Goal: Task Accomplishment & Management: Use online tool/utility

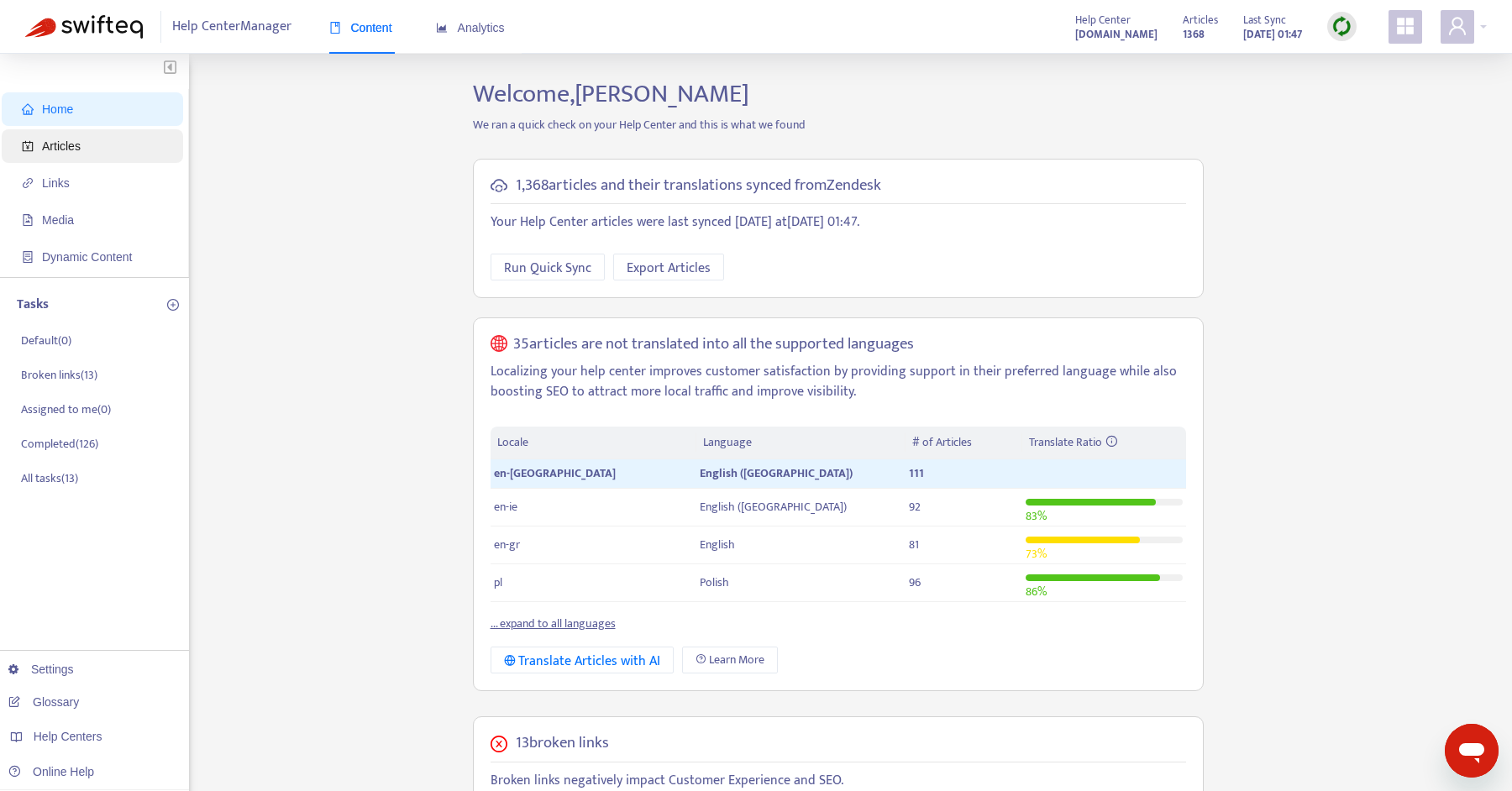
click at [77, 162] on span "Articles" at bounding box center [96, 146] width 148 height 34
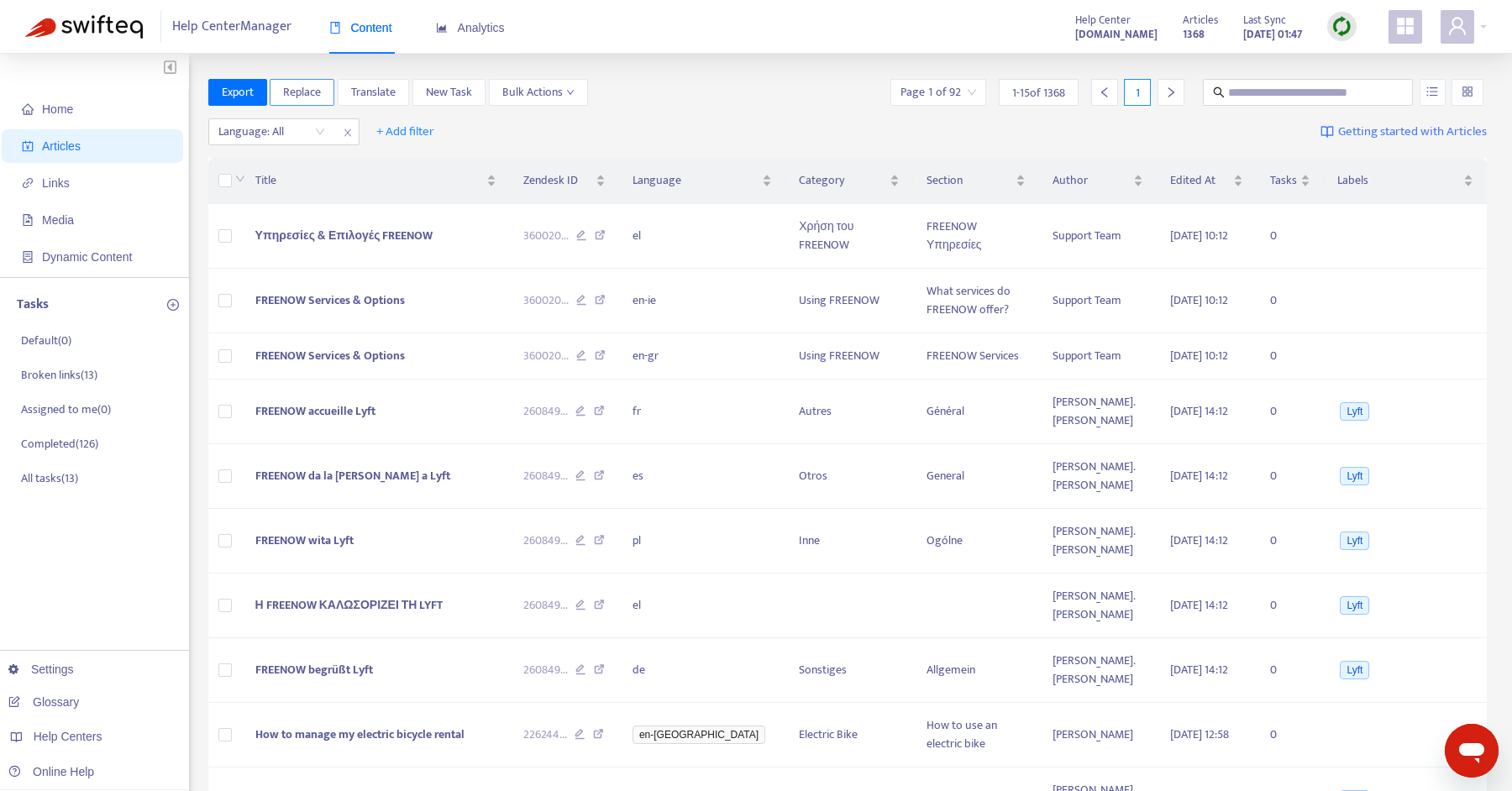
click at [297, 91] on span "Replace" at bounding box center [302, 92] width 38 height 19
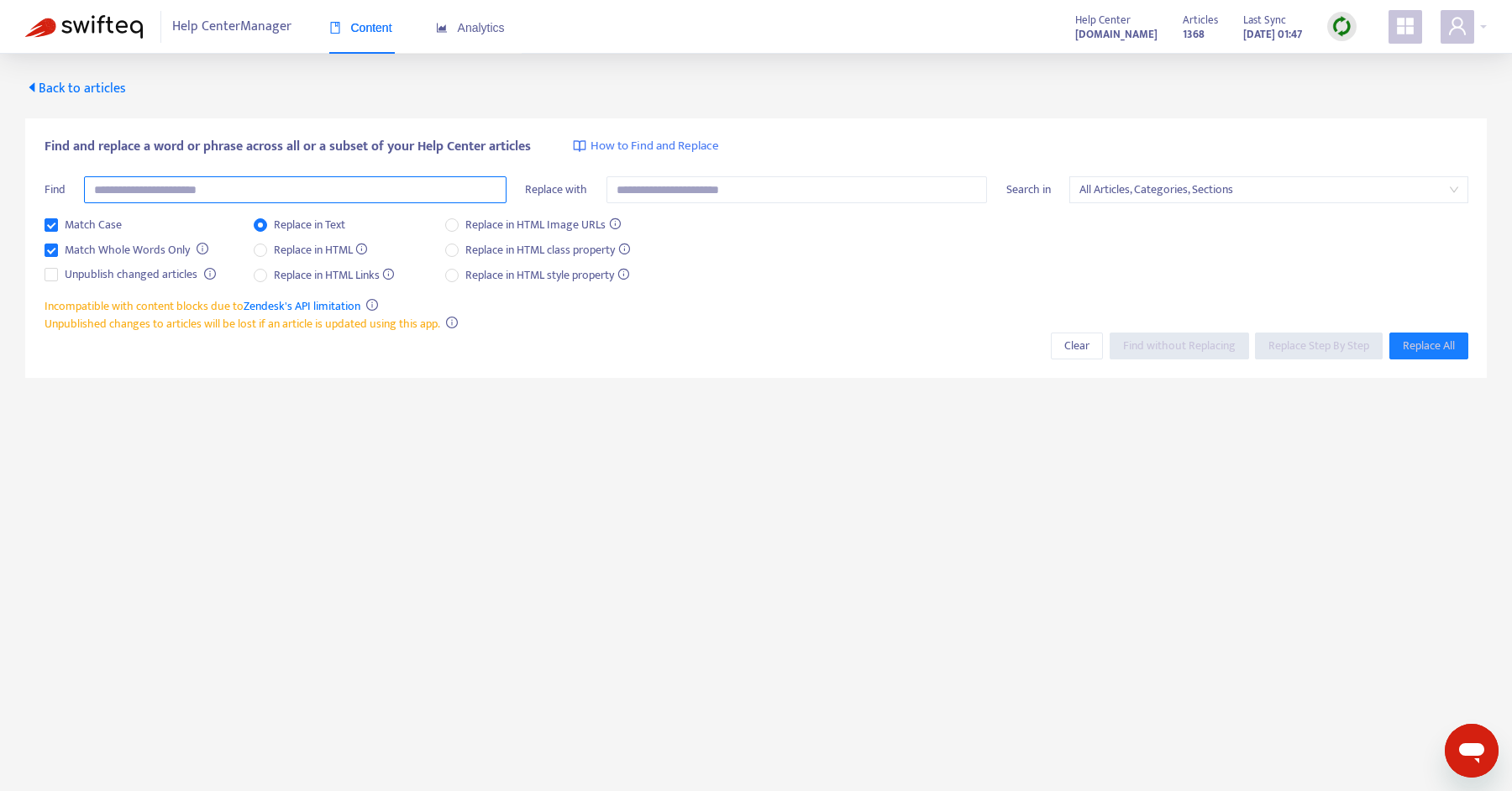
click at [228, 194] on input "text" at bounding box center [295, 190] width 422 height 27
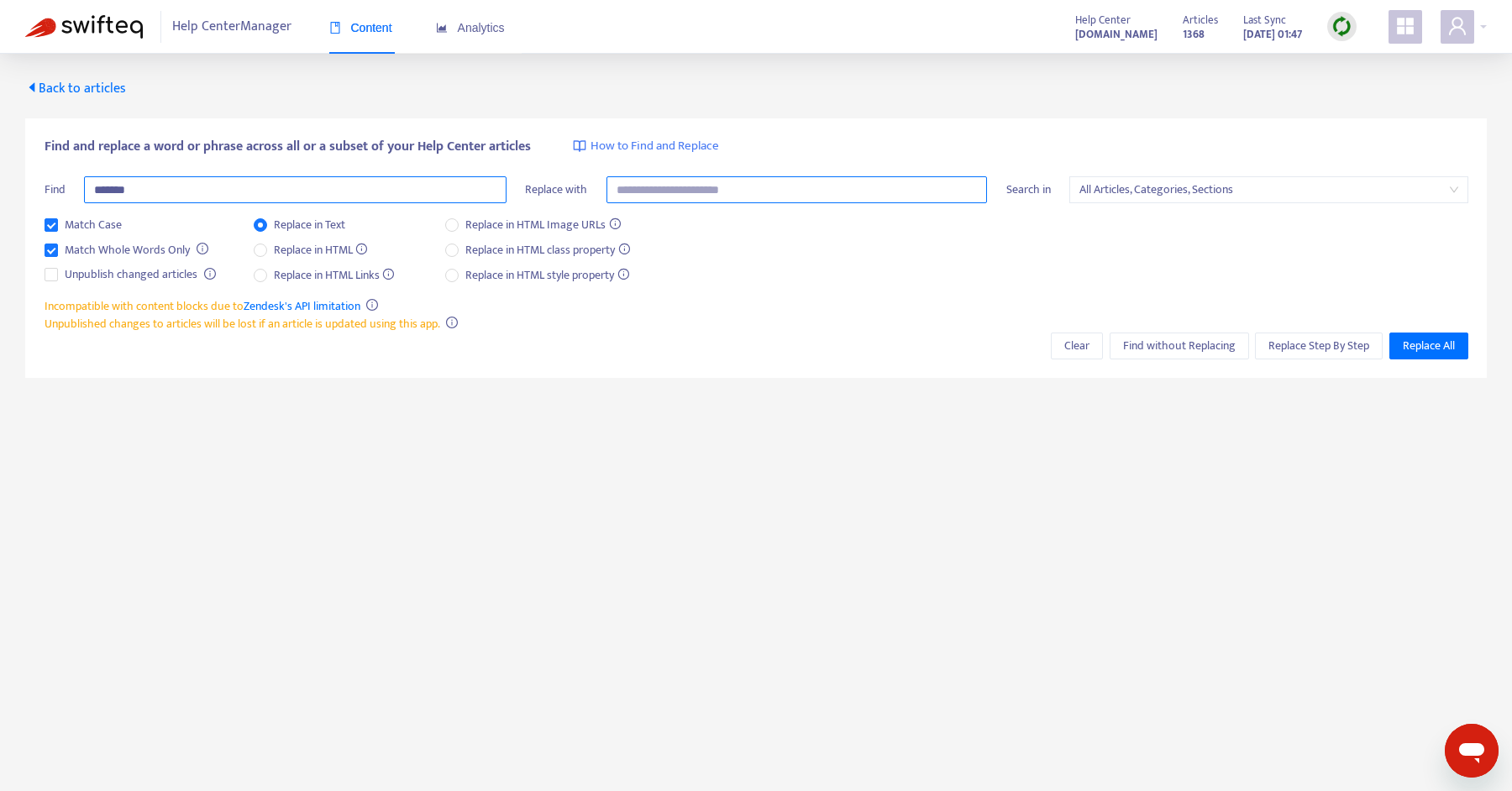
type input "*******"
click at [826, 181] on input "text" at bounding box center [797, 190] width 382 height 27
type input "*******"
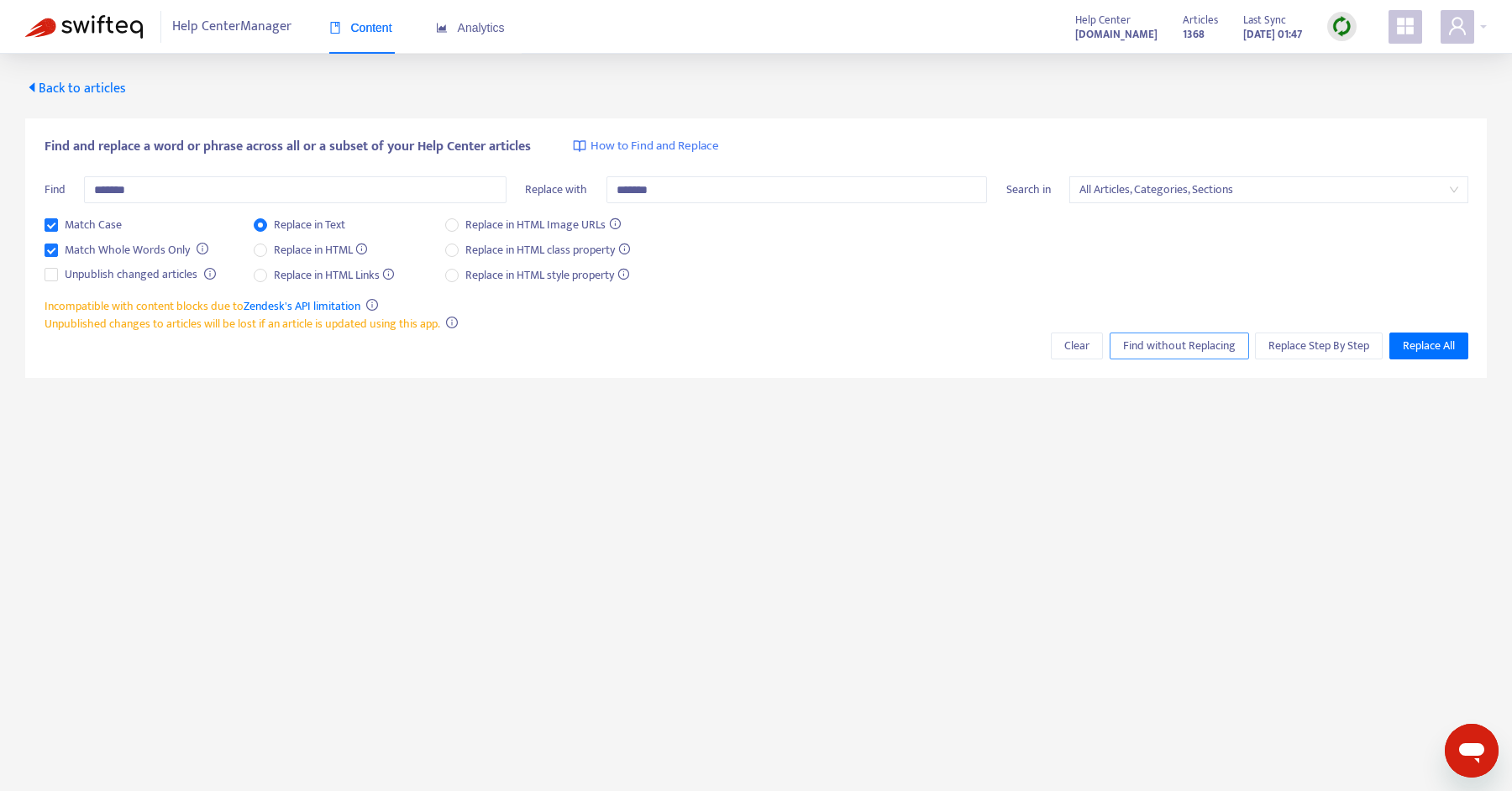
click at [1136, 349] on span "Find without Replacing" at bounding box center [1178, 346] width 113 height 19
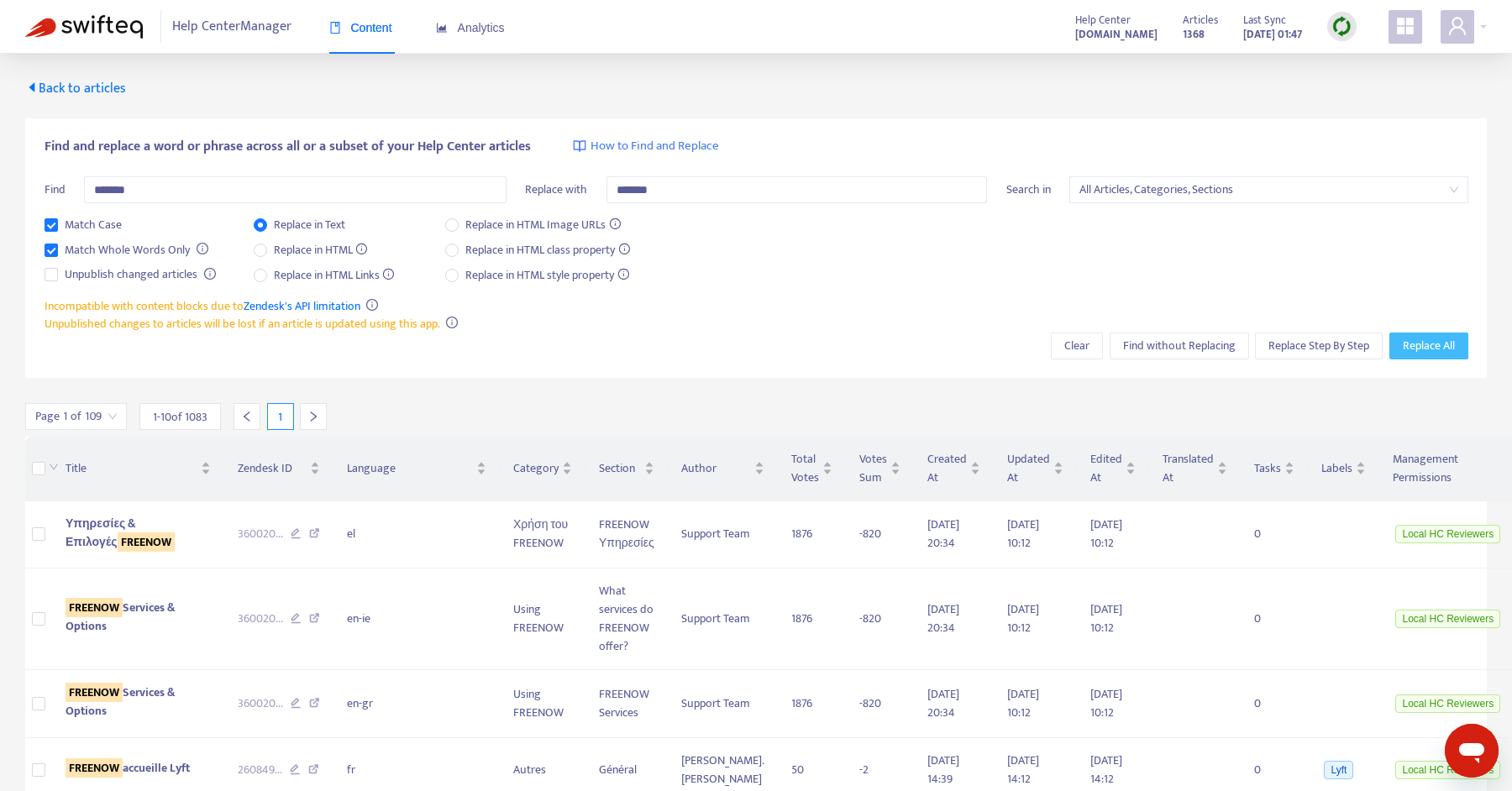
click at [1438, 337] on span "Replace All" at bounding box center [1429, 346] width 52 height 19
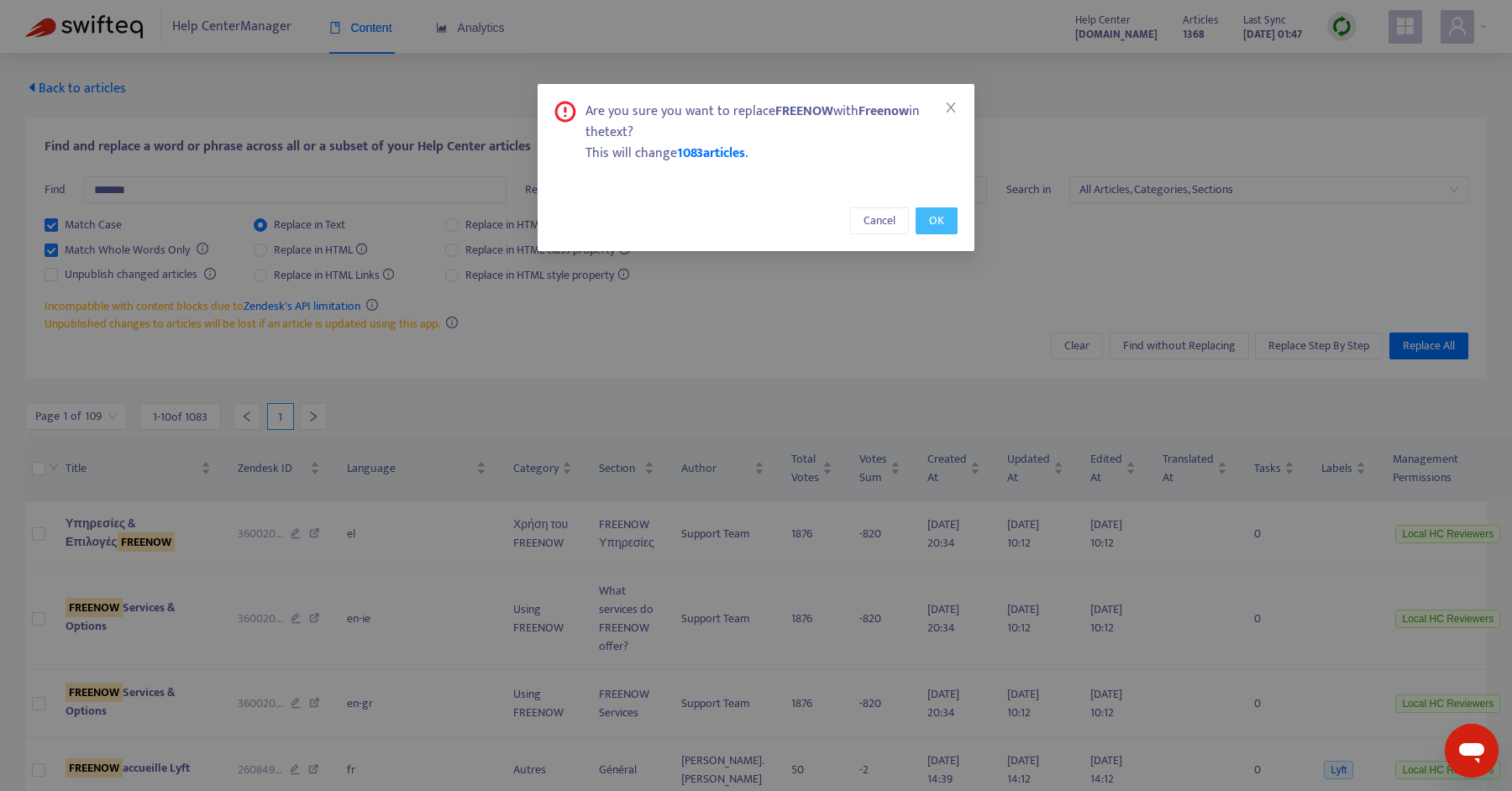
click at [934, 224] on span "OK" at bounding box center [936, 221] width 15 height 19
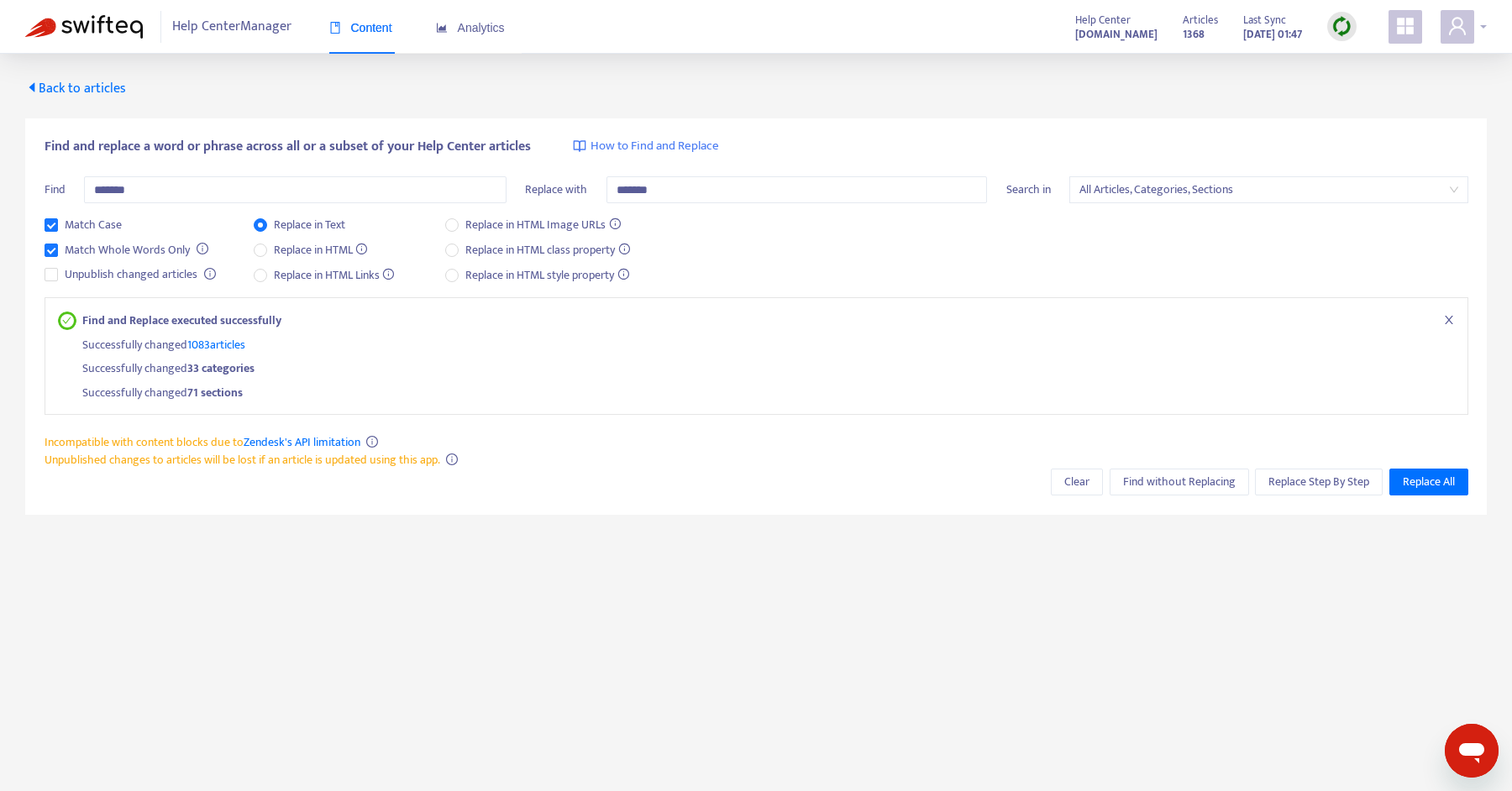
click at [1476, 27] on div at bounding box center [1463, 27] width 46 height 34
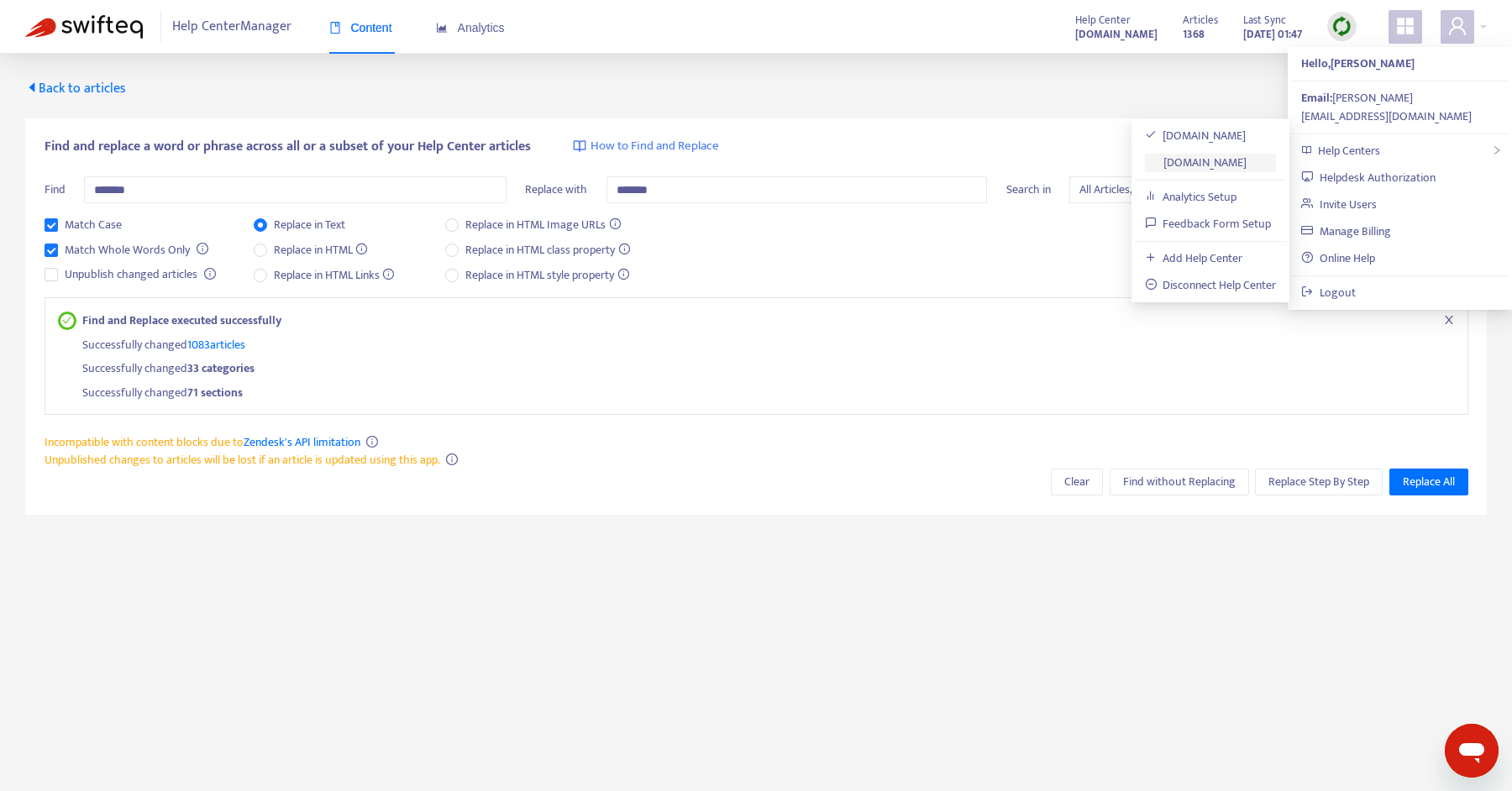
click at [1248, 154] on link "[DOMAIN_NAME]" at bounding box center [1195, 162] width 102 height 20
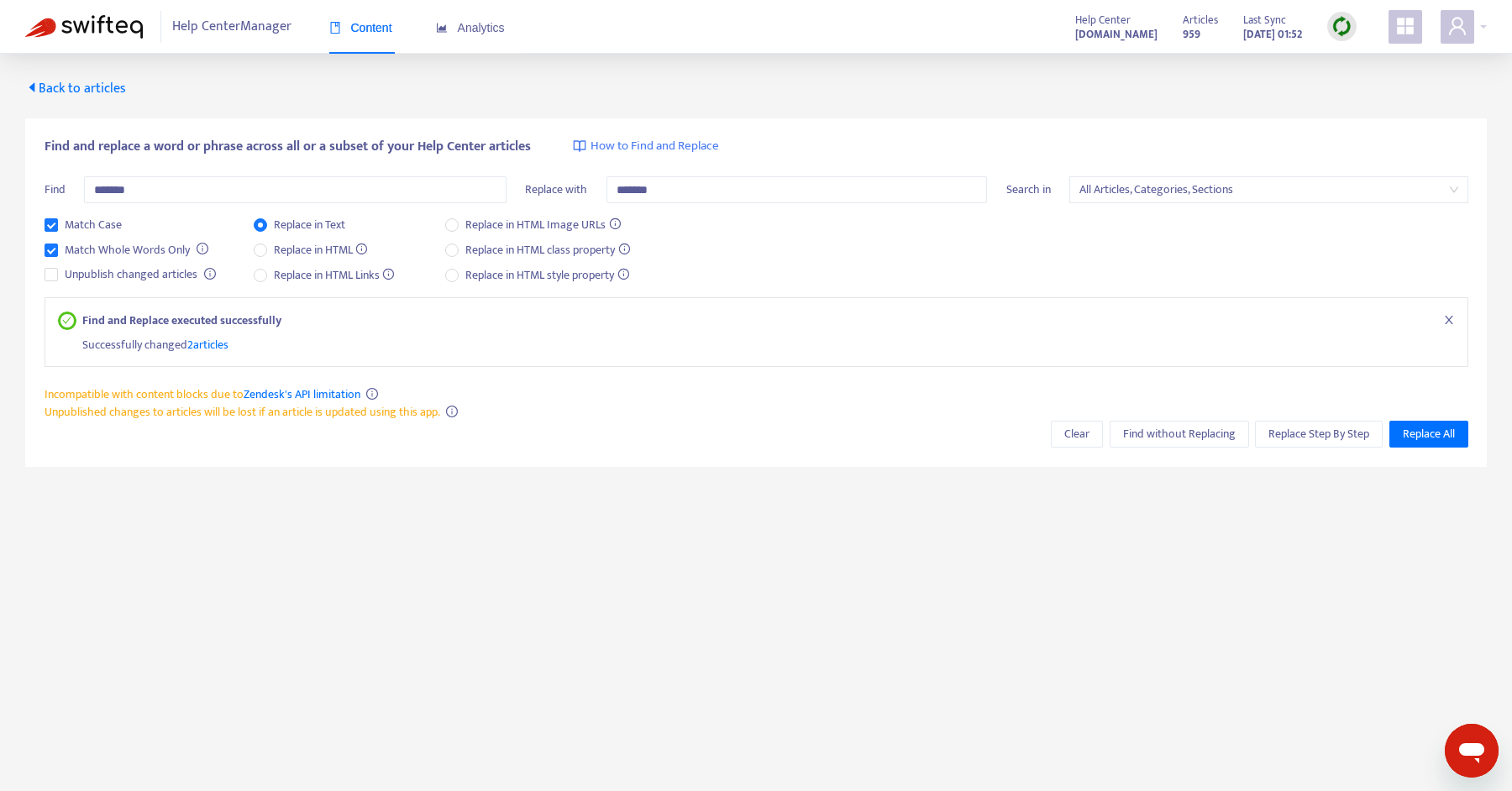
click at [118, 36] on img at bounding box center [83, 27] width 118 height 24
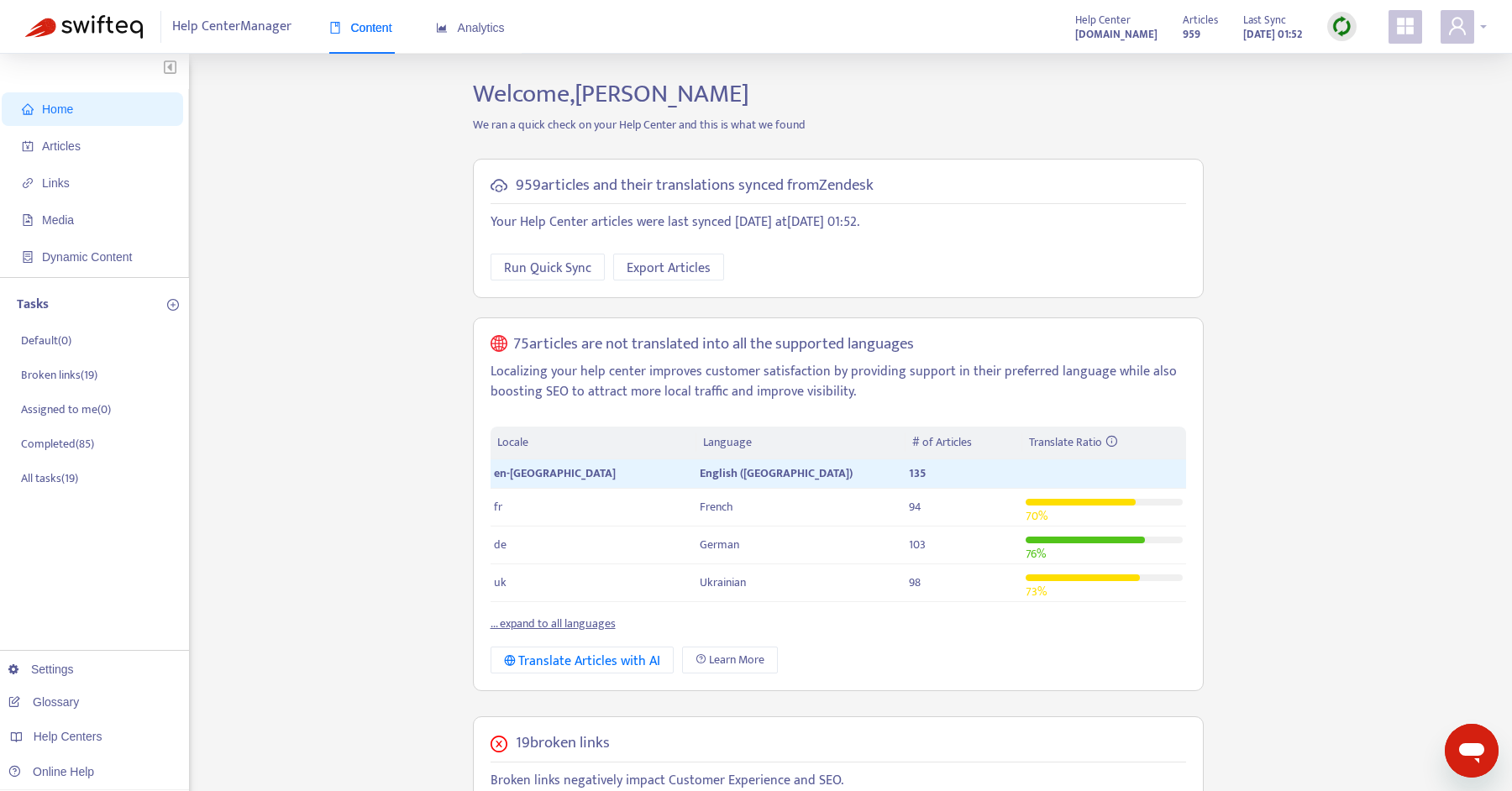
click at [1477, 23] on div at bounding box center [1463, 27] width 46 height 34
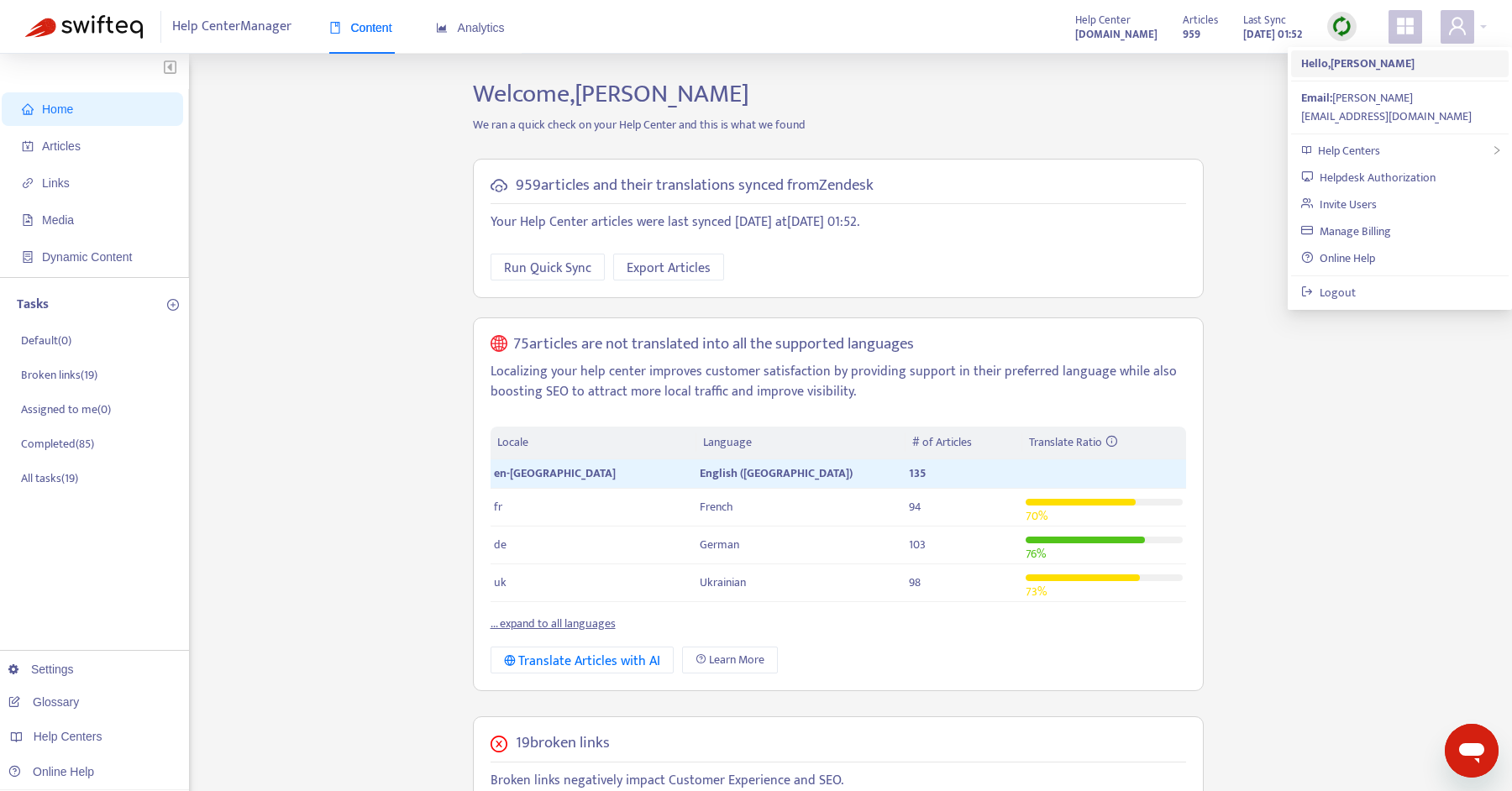
click at [1392, 70] on strong "Hello, [PERSON_NAME]" at bounding box center [1358, 64] width 114 height 20
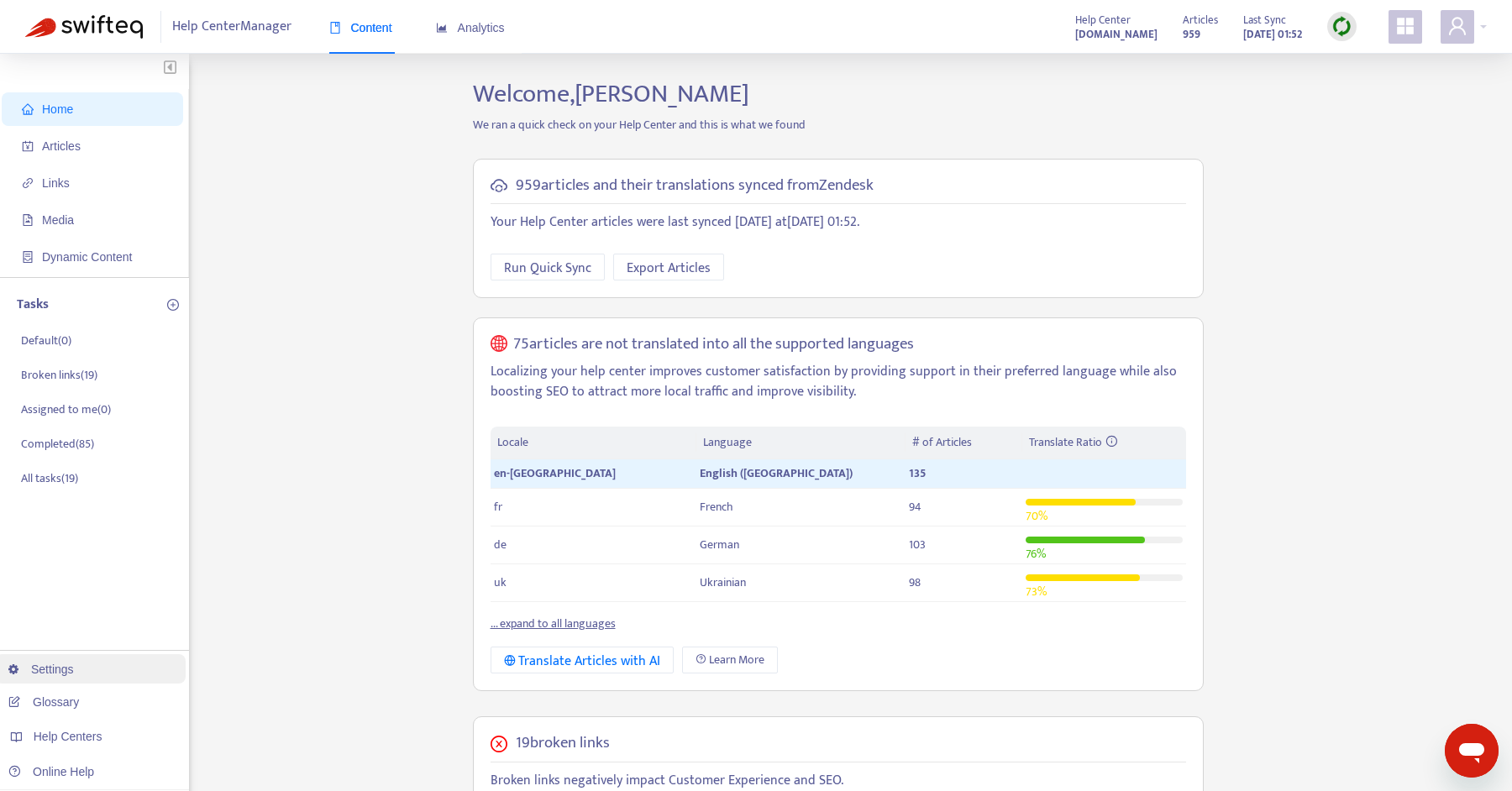
click at [54, 663] on link "Settings" at bounding box center [41, 669] width 66 height 13
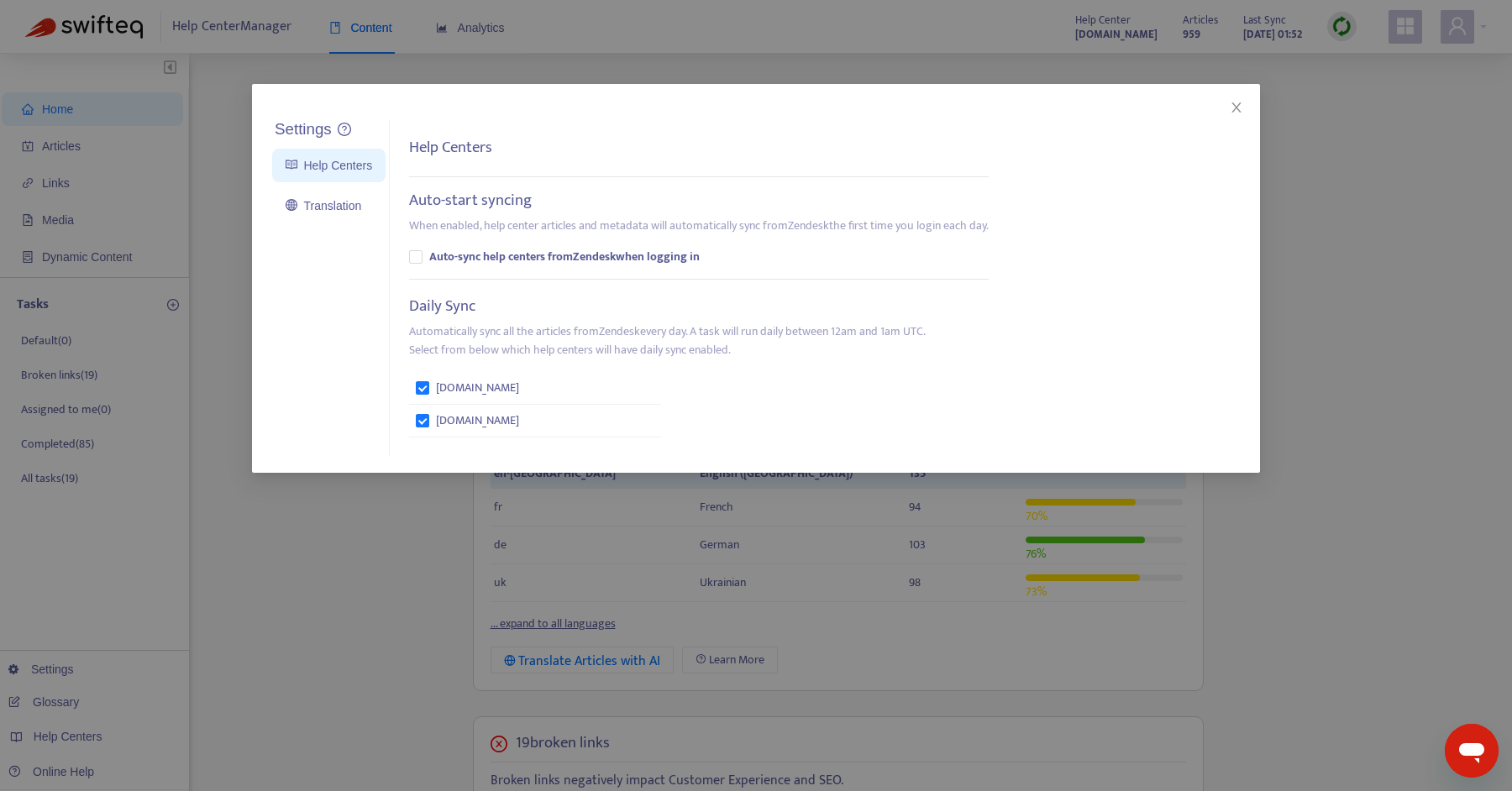
click at [249, 610] on div "Settings Help Centers Translation Settings Help Centers Auto-start syncing When…" at bounding box center [756, 396] width 1512 height 791
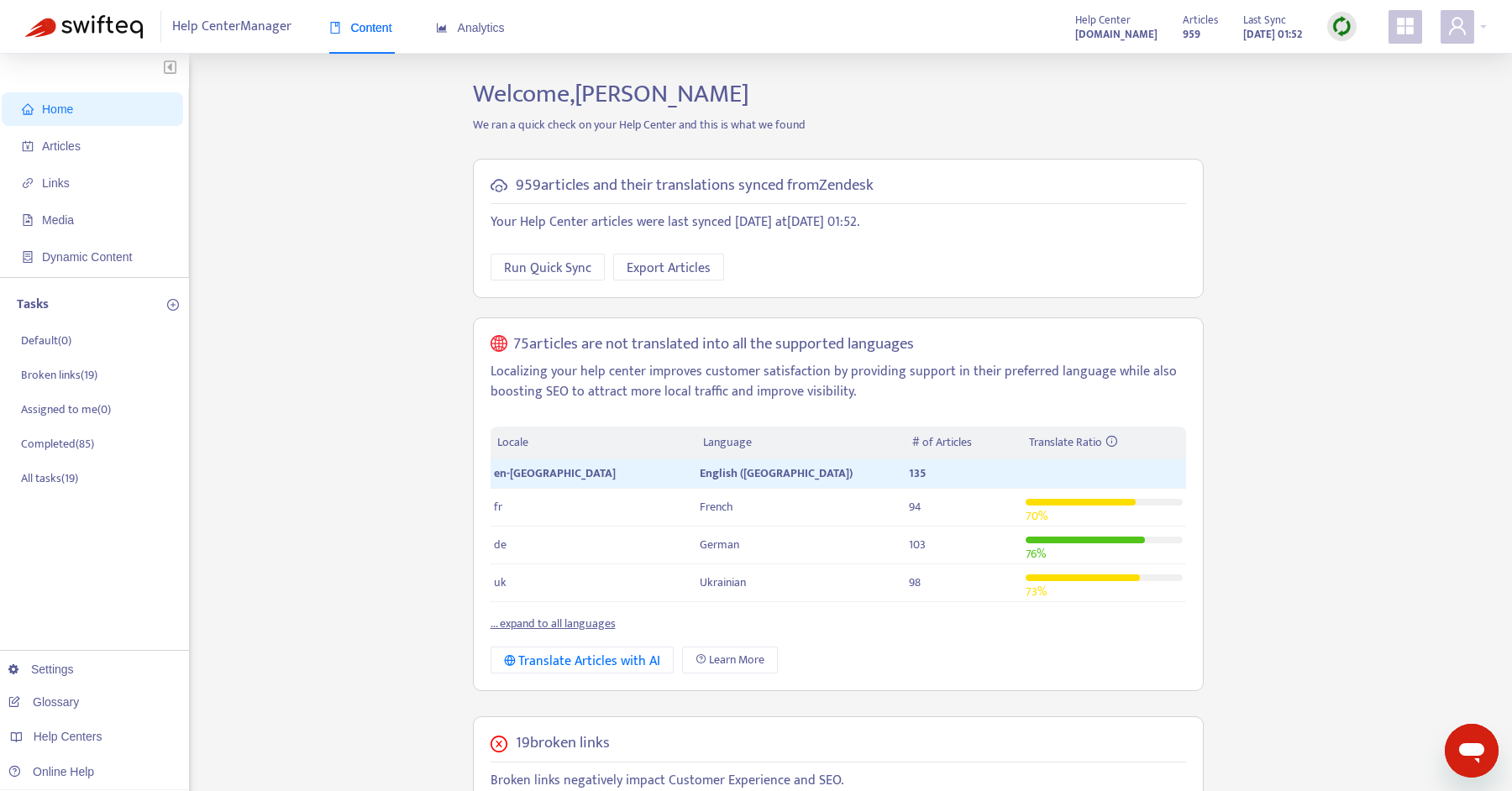
click at [1391, 35] on span at bounding box center [1406, 27] width 34 height 34
click at [92, 138] on span "Articles" at bounding box center [96, 146] width 148 height 34
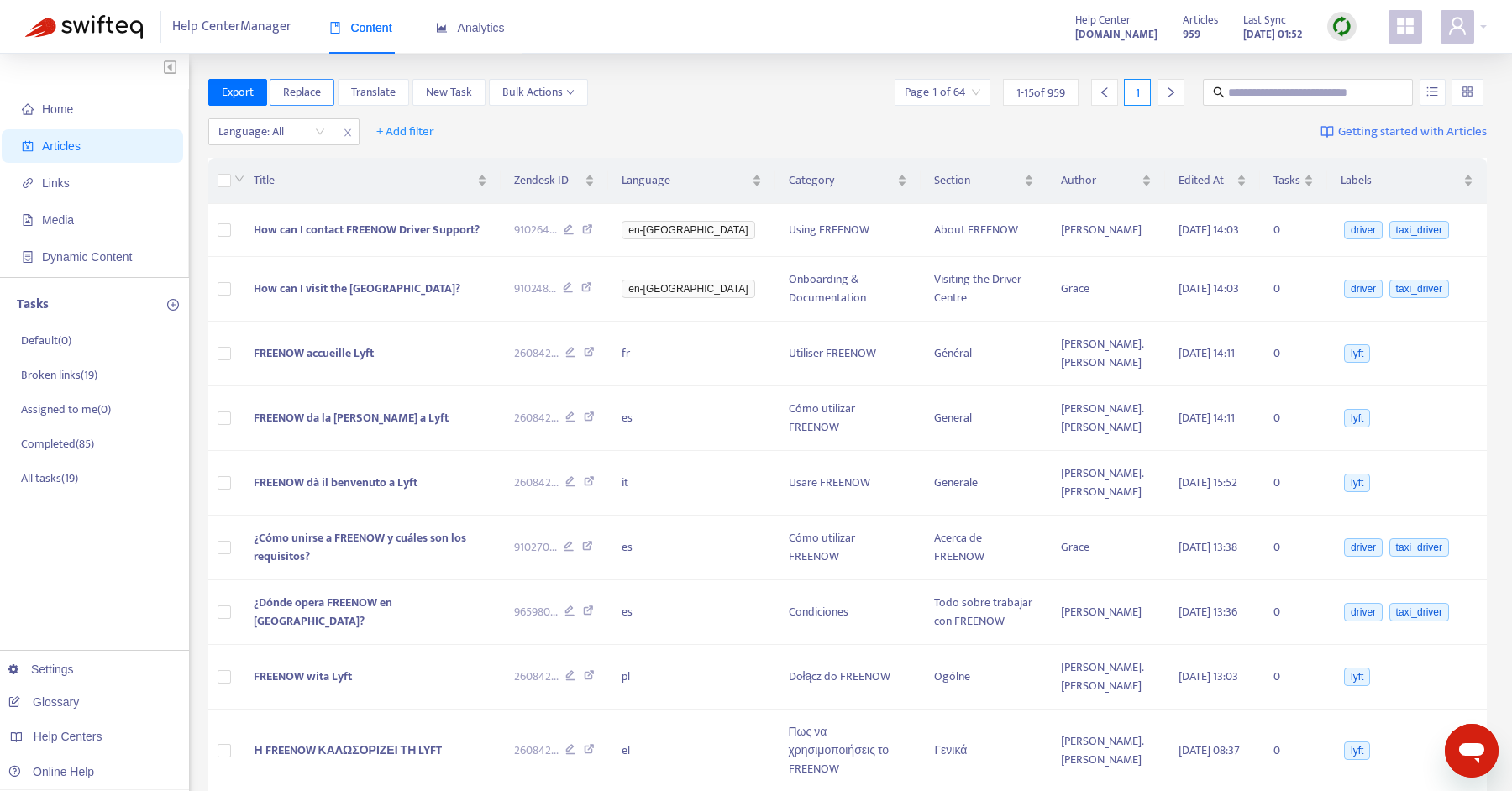
click at [279, 95] on button "Replace" at bounding box center [302, 92] width 65 height 27
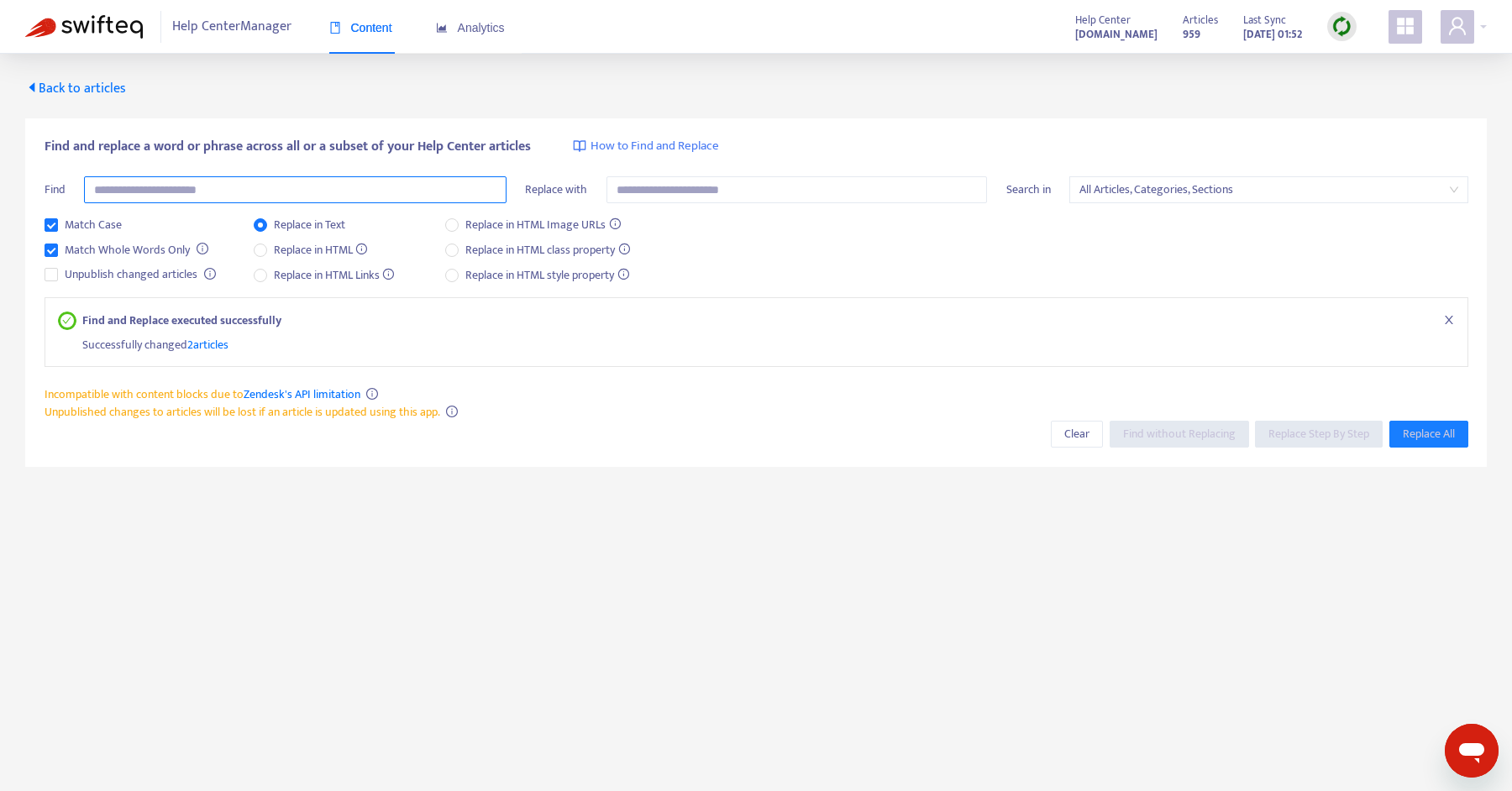
click at [138, 199] on input "text" at bounding box center [295, 190] width 422 height 27
type input "*******"
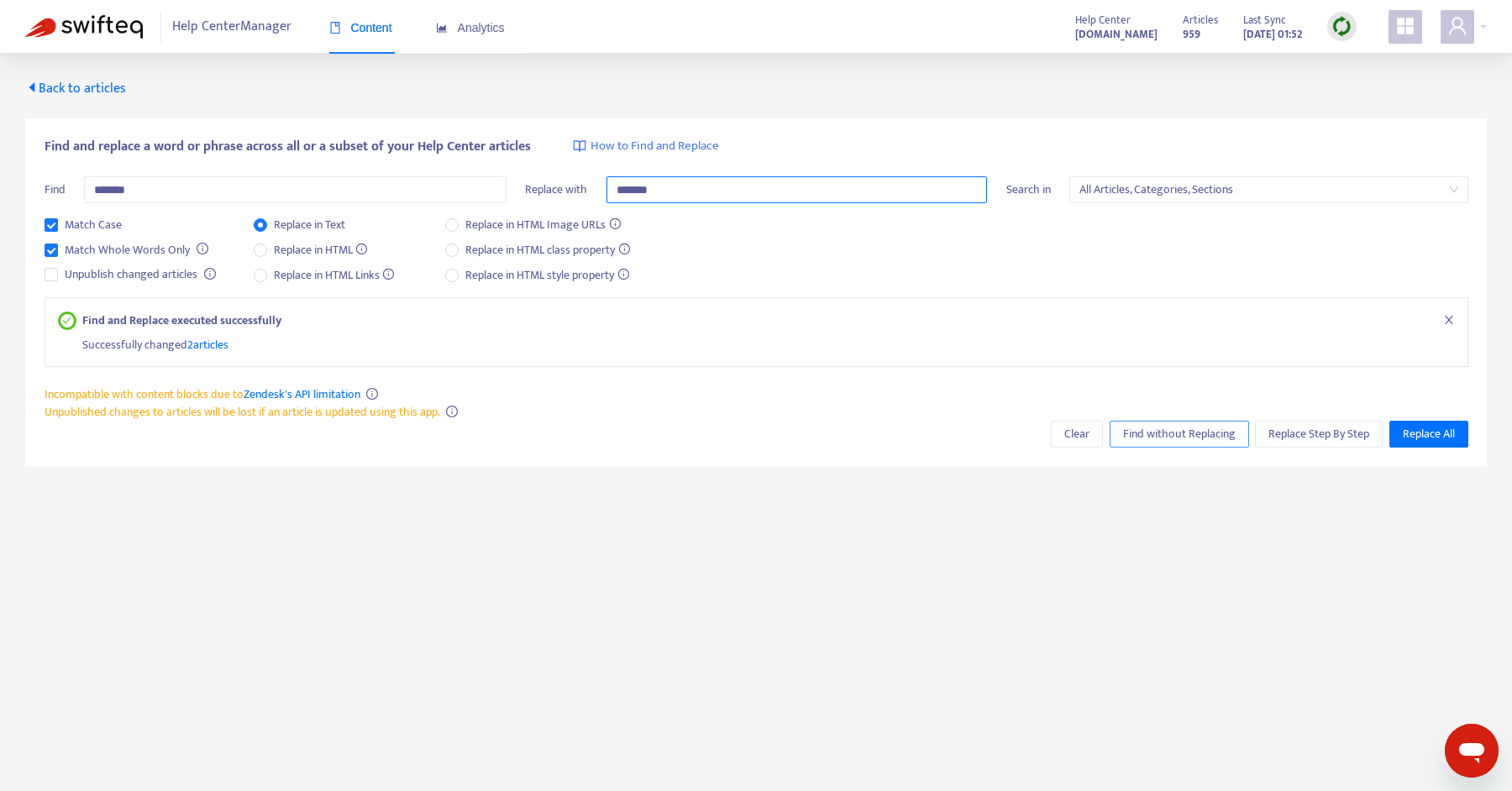
type input "*******"
click at [1193, 432] on span "Find without Replacing" at bounding box center [1178, 434] width 113 height 19
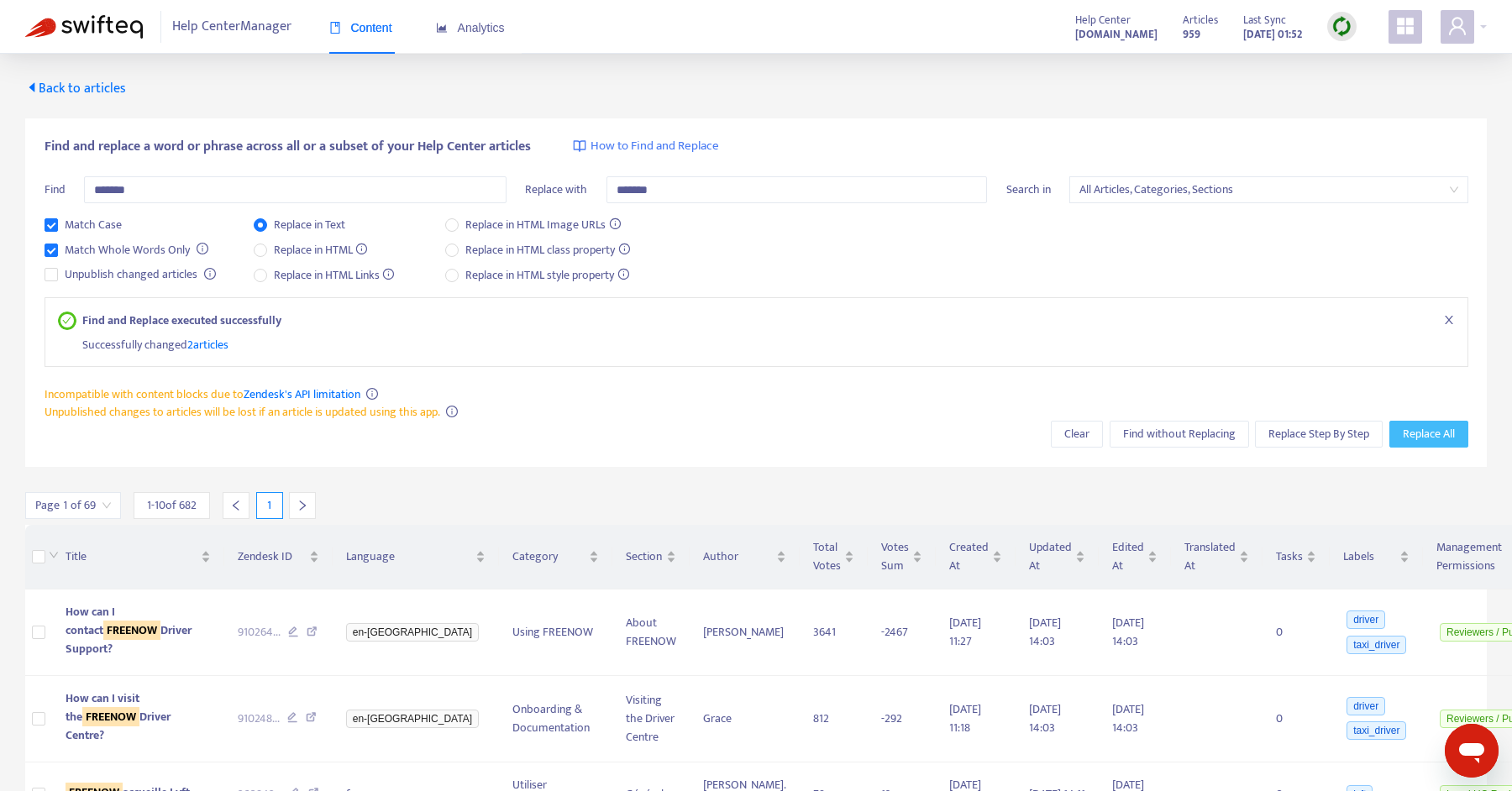
click at [1415, 440] on span "Replace All" at bounding box center [1429, 434] width 52 height 19
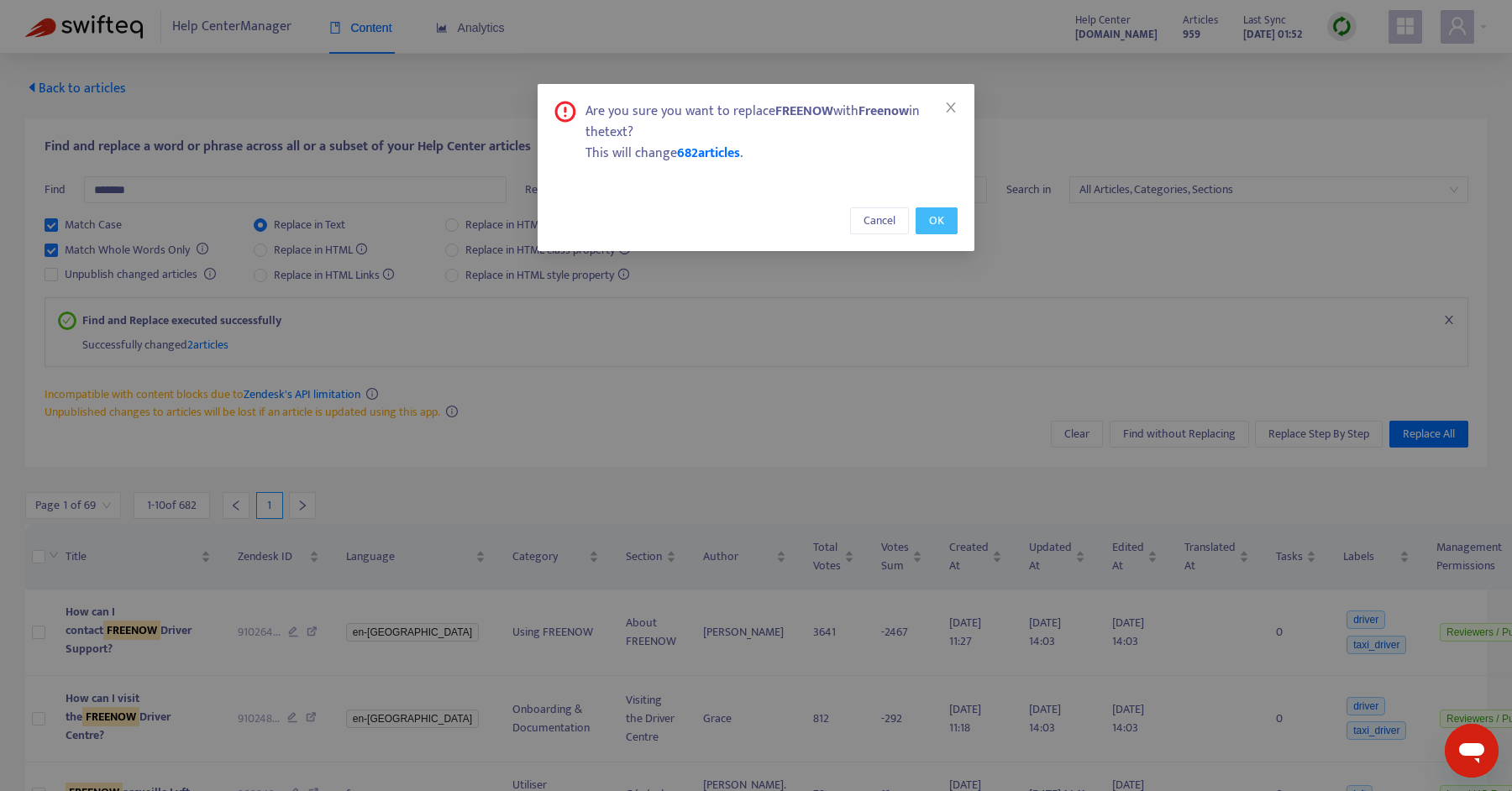
click at [941, 225] on span "OK" at bounding box center [936, 221] width 15 height 19
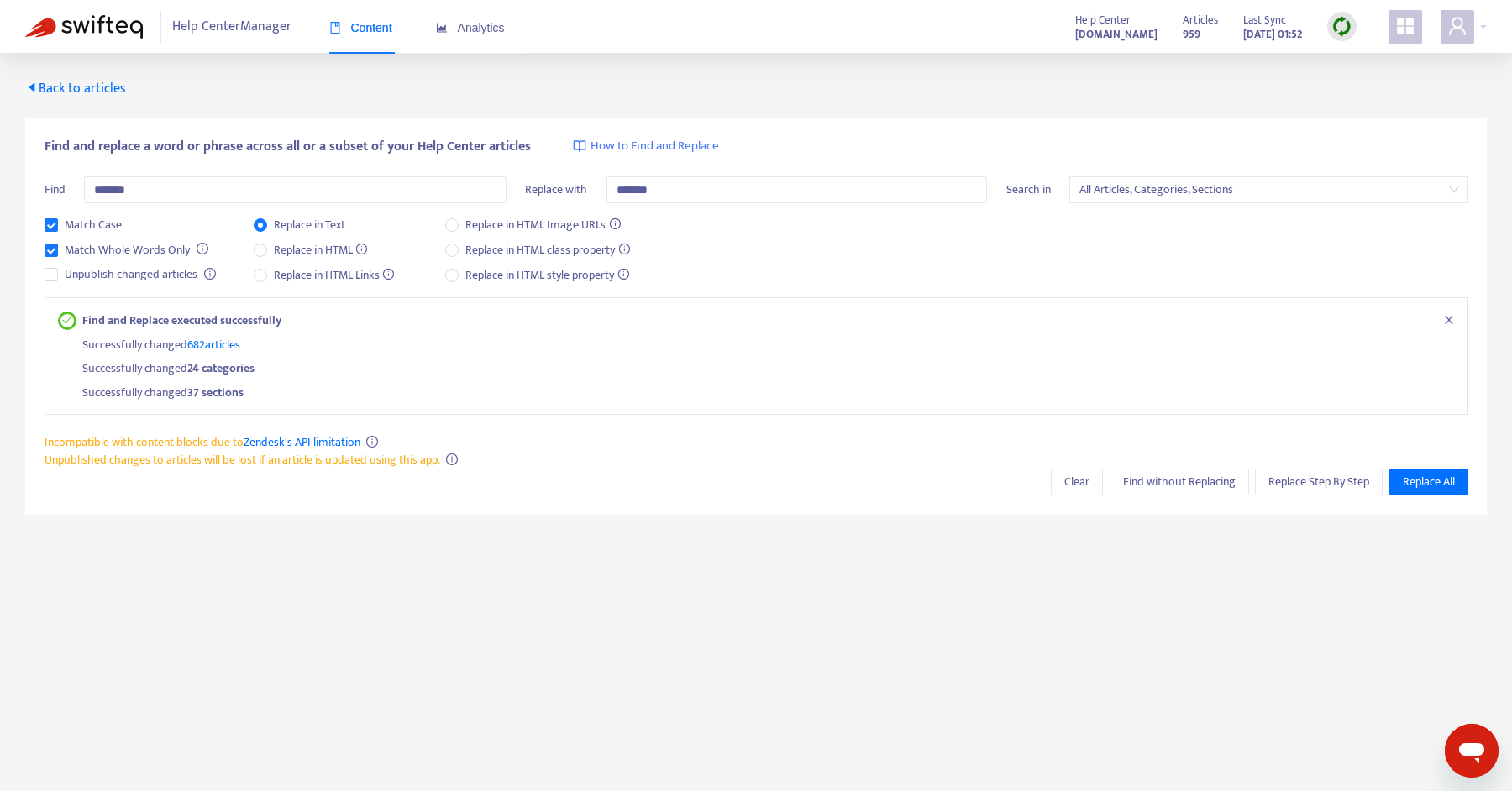
click at [86, 90] on span "Back to articles" at bounding box center [75, 89] width 101 height 23
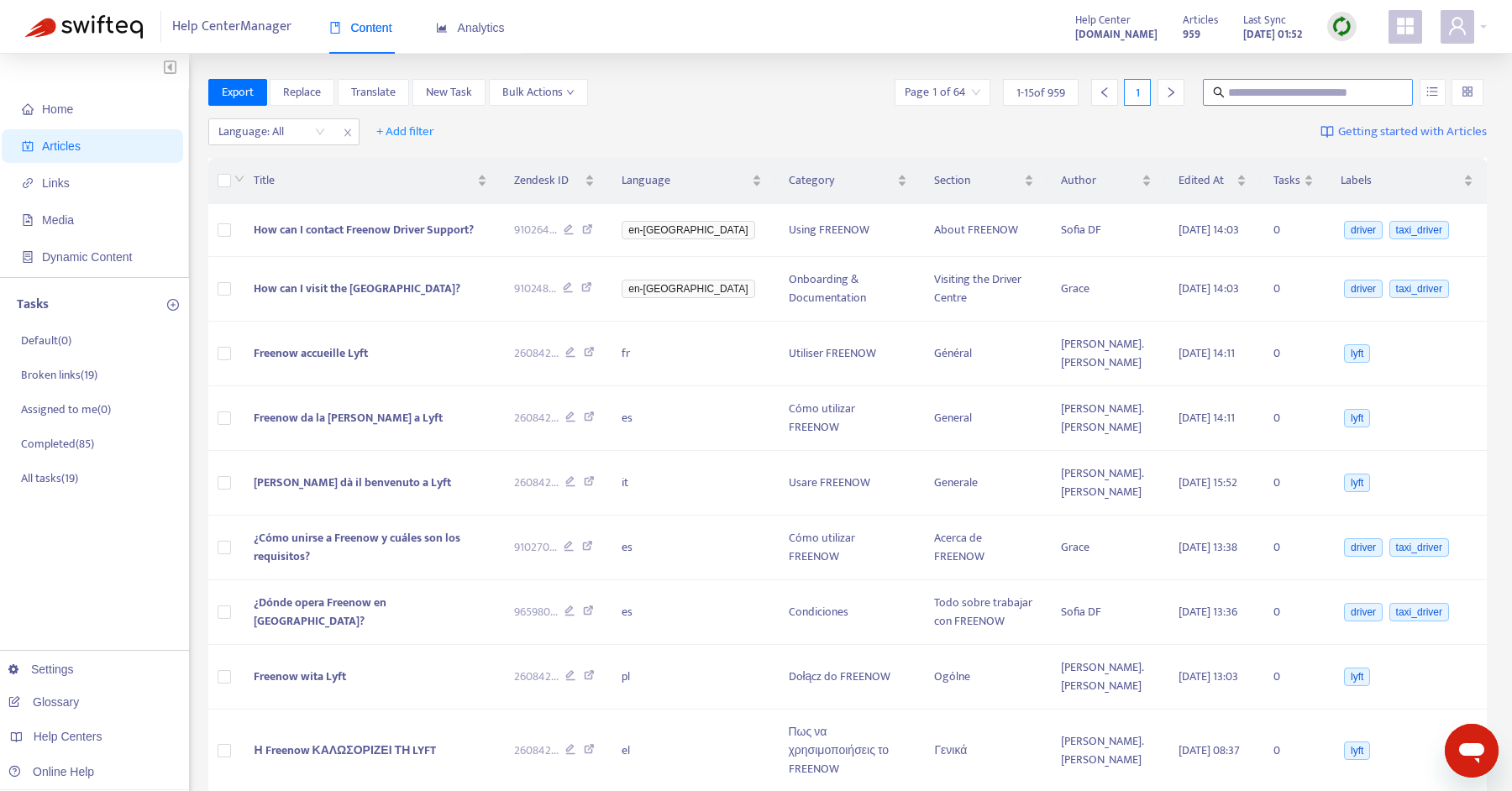
click at [1293, 90] on input "text" at bounding box center [1309, 92] width 161 height 19
type input "*"
click at [295, 94] on span "Replace" at bounding box center [302, 92] width 38 height 19
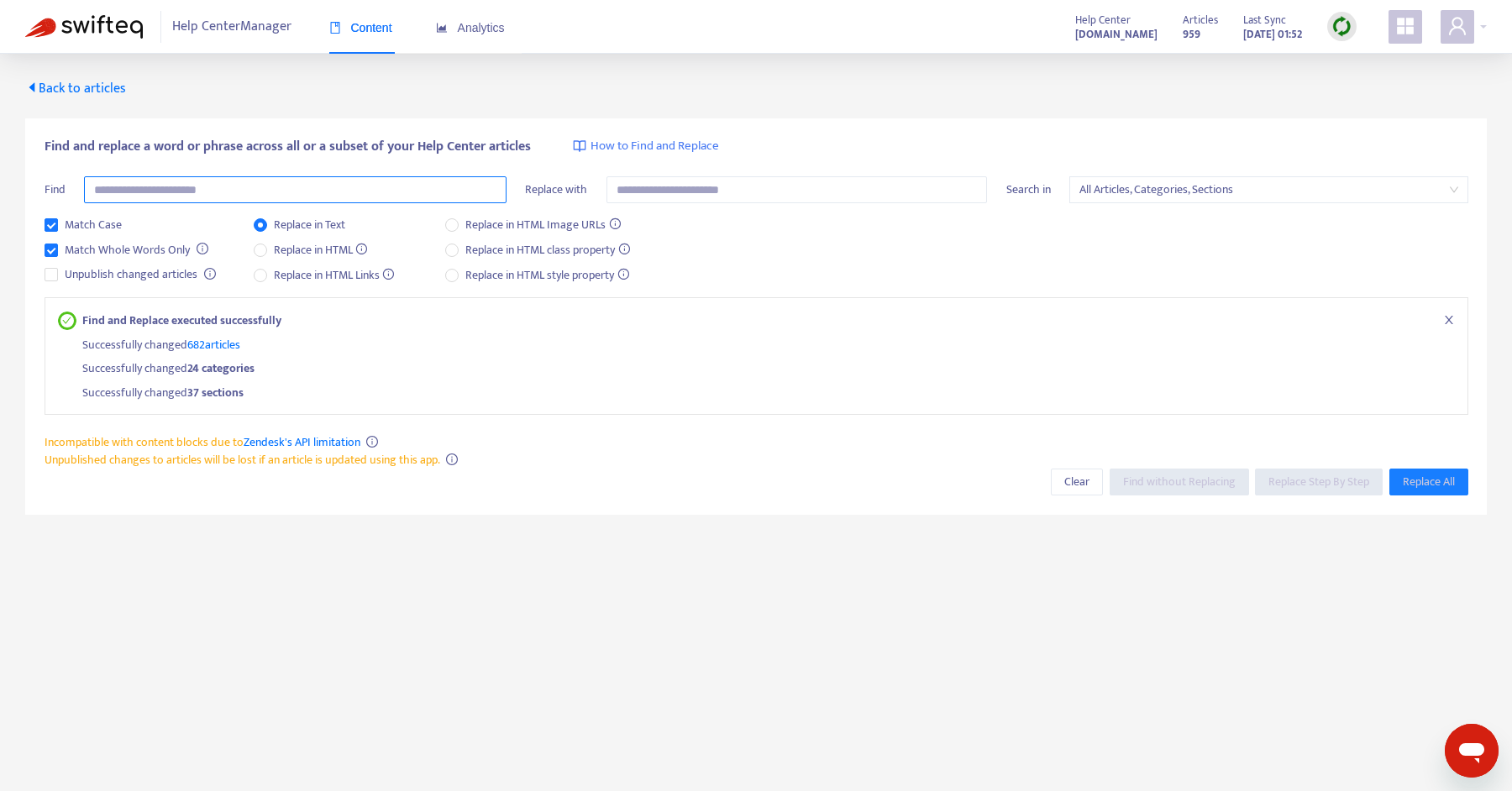
click at [264, 183] on input "text" at bounding box center [295, 190] width 422 height 27
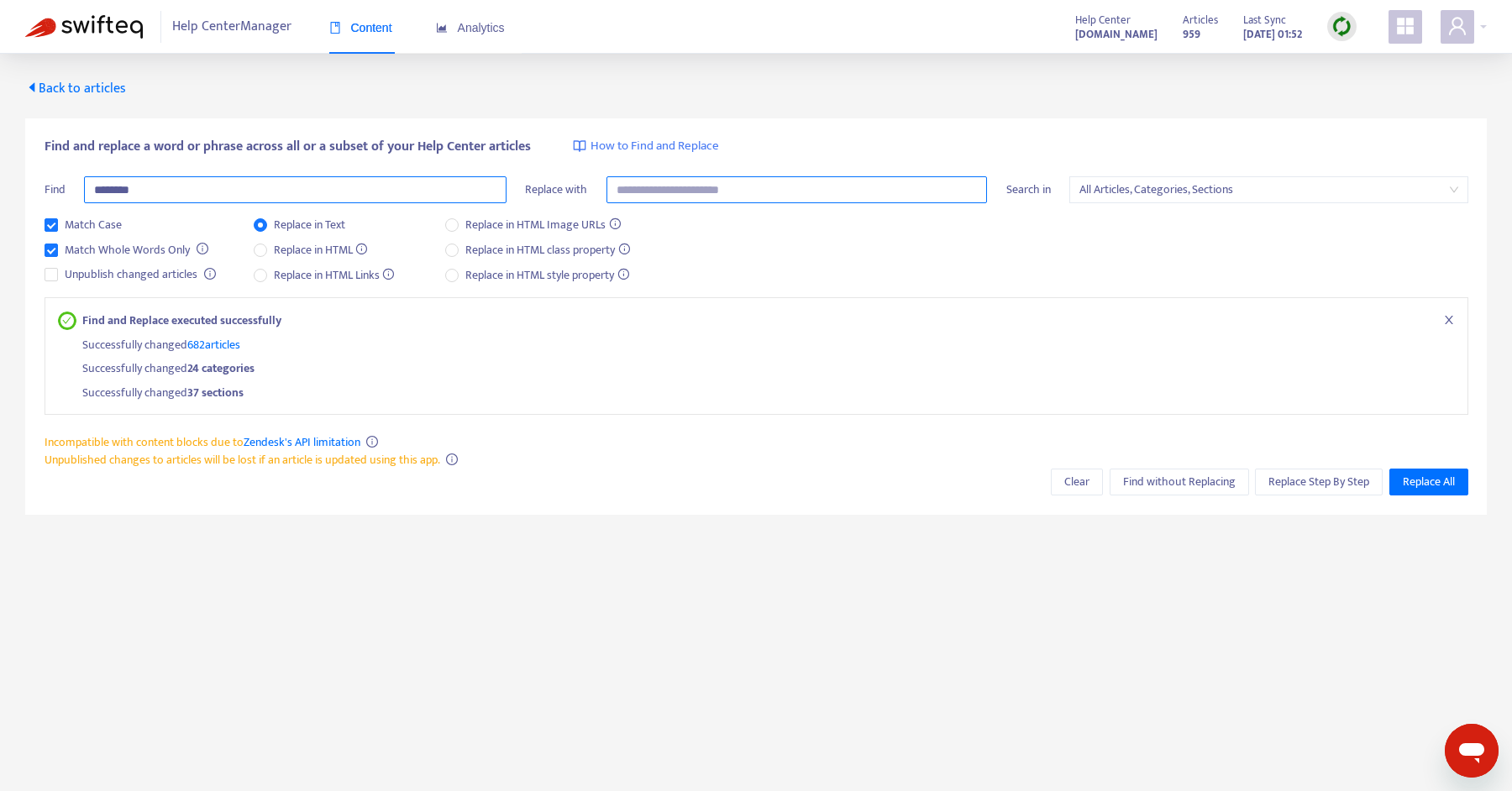
type input "********"
click at [712, 194] on input "text" at bounding box center [797, 190] width 382 height 27
type input "********"
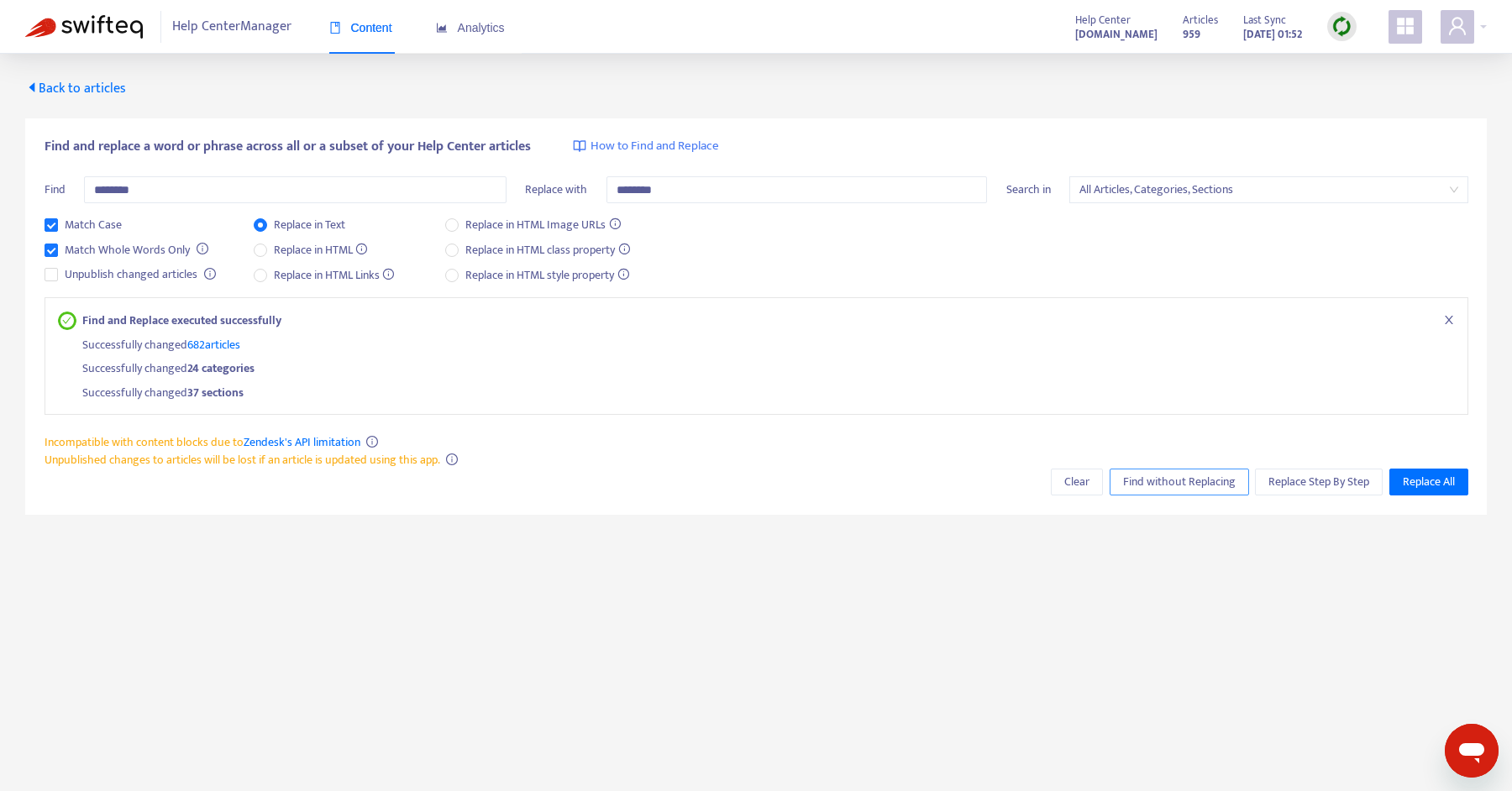
click at [1135, 489] on span "Find without Replacing" at bounding box center [1178, 482] width 113 height 19
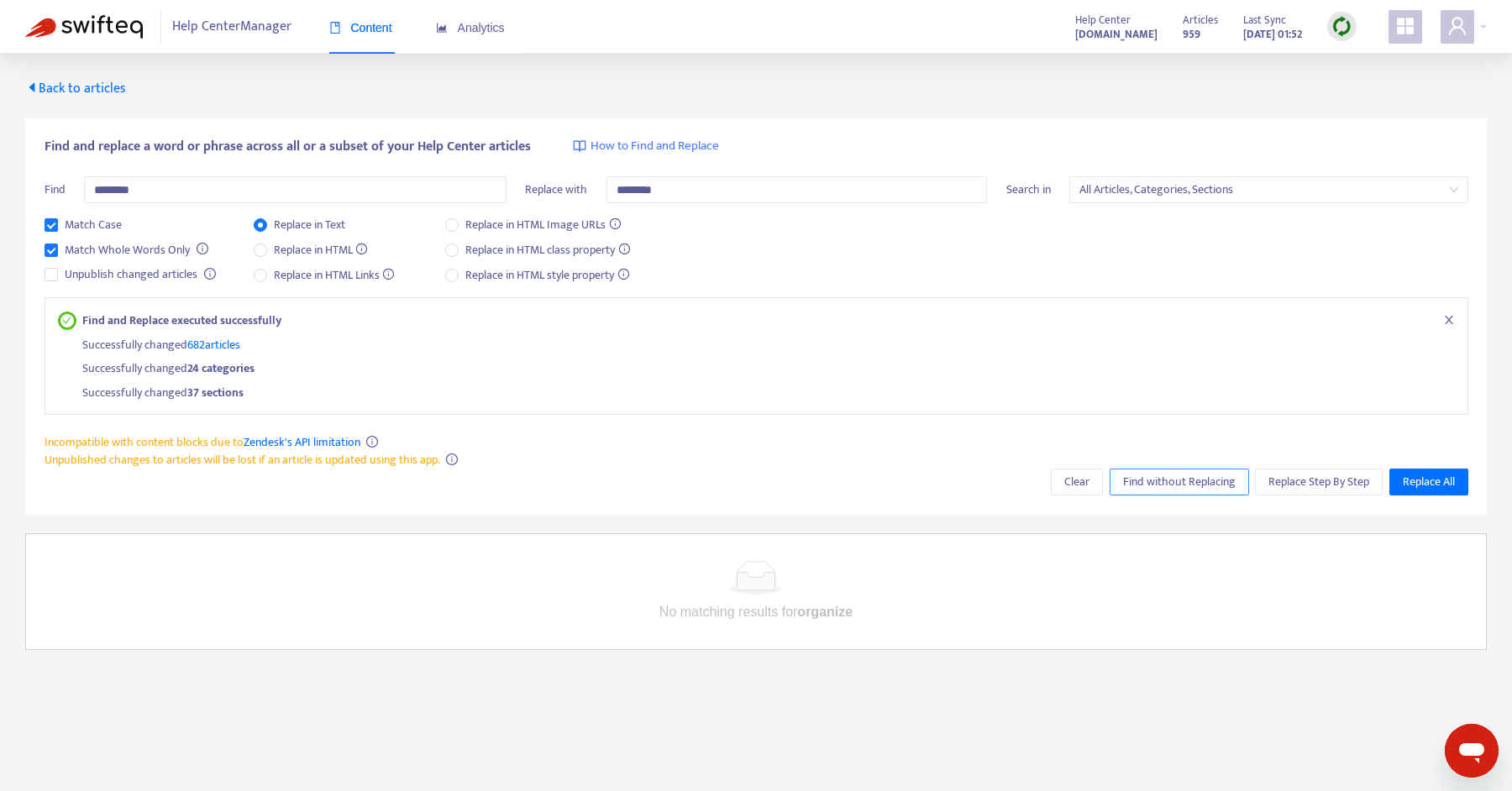
click at [1144, 473] on span "Find without Replacing" at bounding box center [1178, 482] width 113 height 19
